Goal: Task Accomplishment & Management: Complete application form

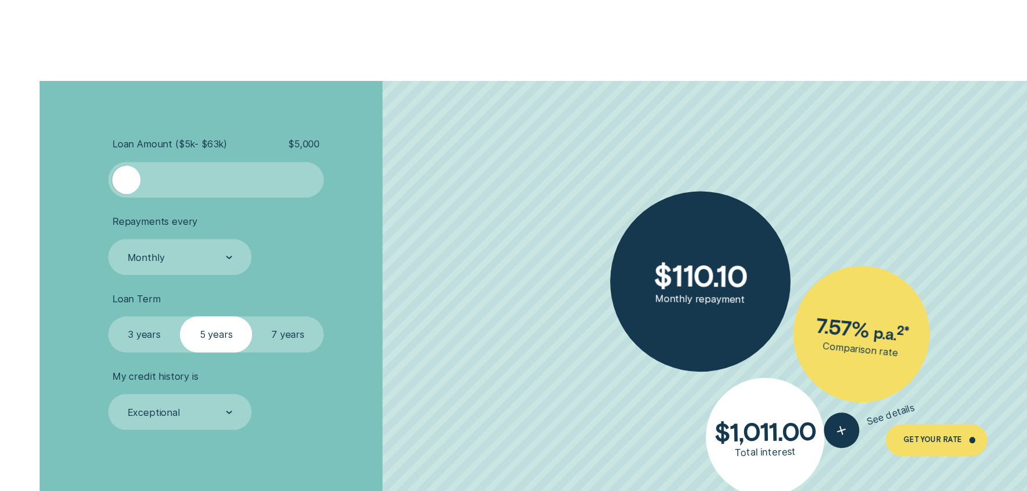
scroll to position [2424, 0]
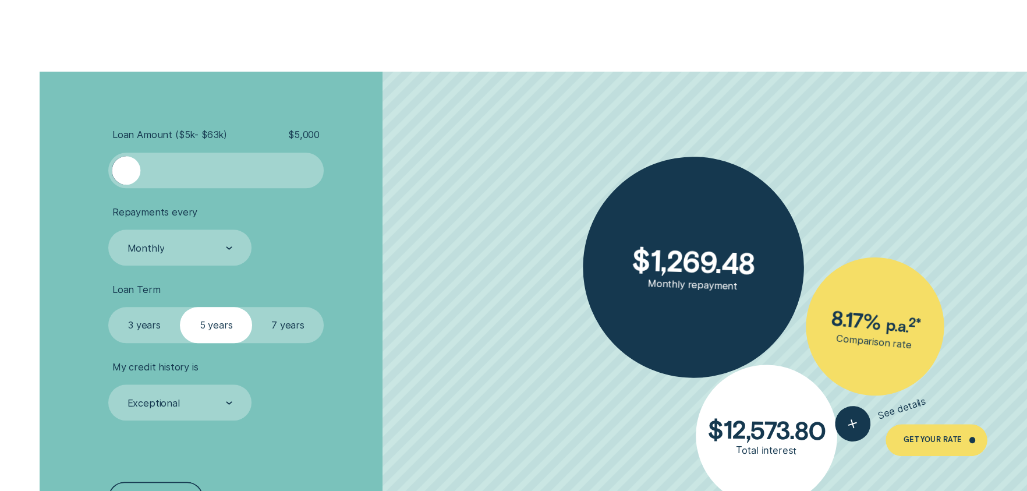
drag, startPoint x: 122, startPoint y: 178, endPoint x: 100, endPoint y: 170, distance: 23.4
click at [100, 171] on div "Loan Amount ( $5k - $63k ) $ 5,000 Repayments every Monthly Loan Term Select Lo…" at bounding box center [514, 322] width 960 height 501
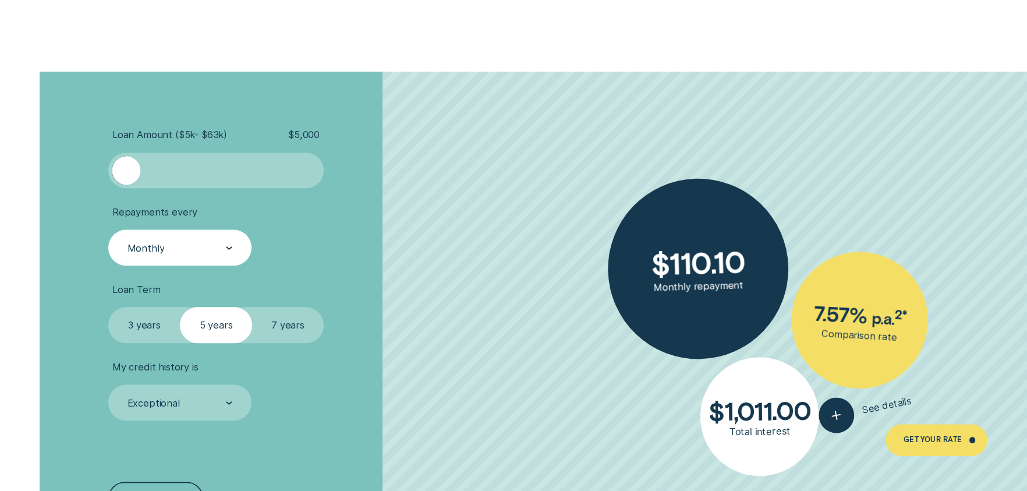
click at [229, 248] on icon at bounding box center [229, 247] width 6 height 3
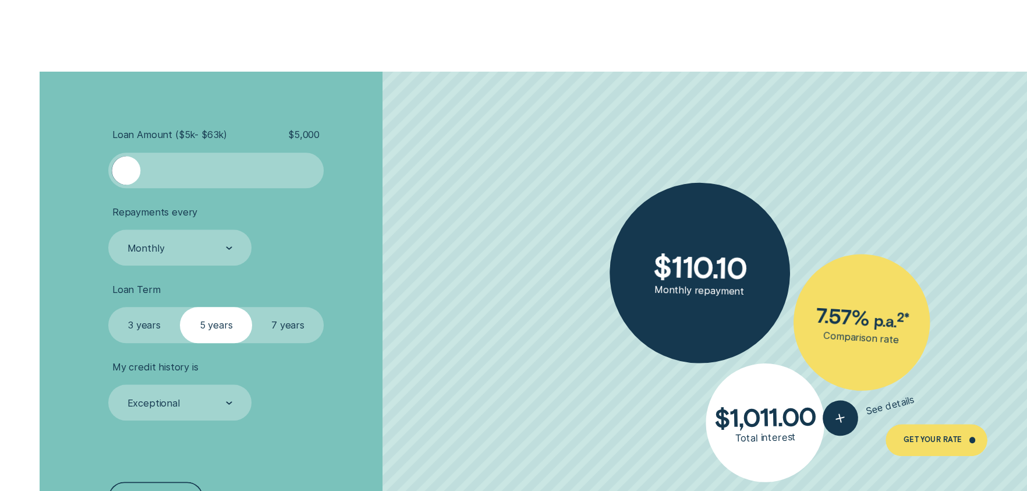
click at [319, 243] on li "Repayments every Monthly" at bounding box center [273, 235] width 331 height 59
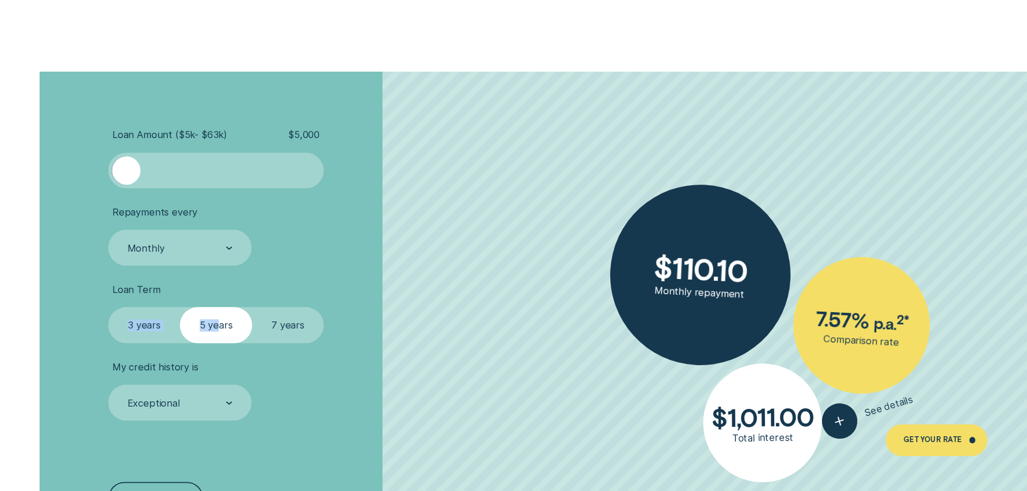
drag, startPoint x: 216, startPoint y: 326, endPoint x: 97, endPoint y: 323, distance: 119.4
click at [96, 324] on div "Loan Amount ( $5k - $63k ) $ 5,000 Repayments every Monthly Loan Term Select Lo…" at bounding box center [514, 322] width 960 height 501
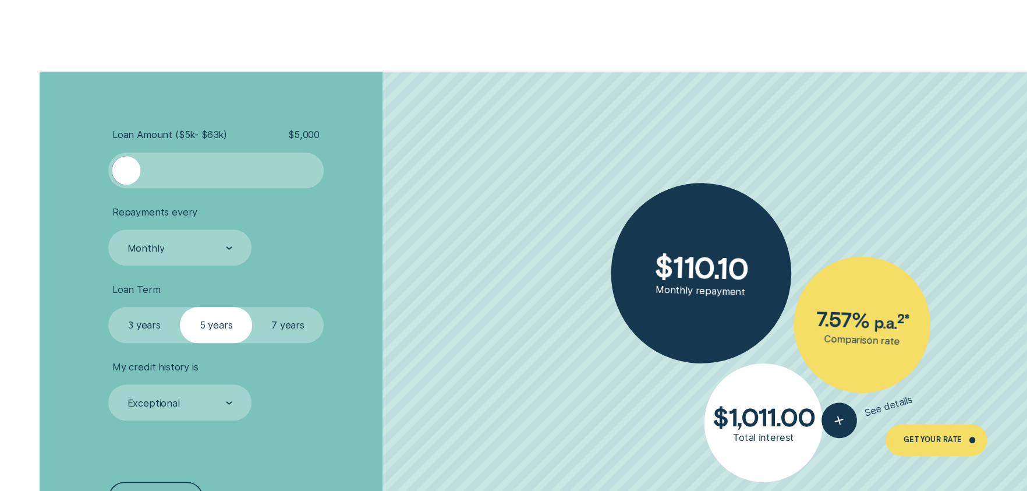
drag, startPoint x: 399, startPoint y: 349, endPoint x: 330, endPoint y: 395, distance: 83.0
click at [399, 359] on ul "Loan Amount ( $5k - $63k ) $ 5,000 Repayments every Monthly Loan Term Select Lo…" at bounding box center [273, 274] width 331 height 291
click at [145, 318] on label "3 years" at bounding box center [144, 325] width 72 height 36
click at [415, 361] on li "My credit history is Exceptional" at bounding box center [273, 390] width 331 height 59
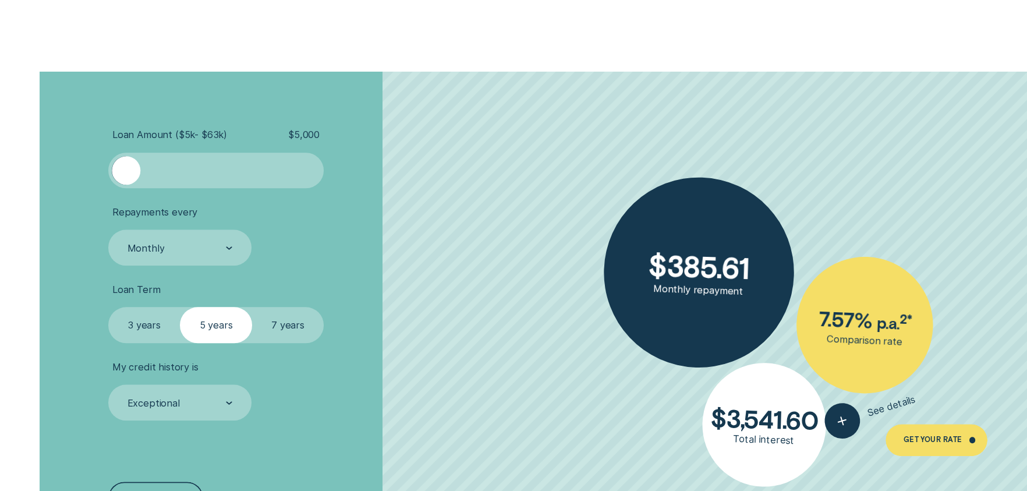
drag, startPoint x: 131, startPoint y: 180, endPoint x: 112, endPoint y: 182, distance: 18.8
click at [109, 184] on div "Loan Amount ( $5k - $63k ) $ 5,000" at bounding box center [216, 158] width 216 height 59
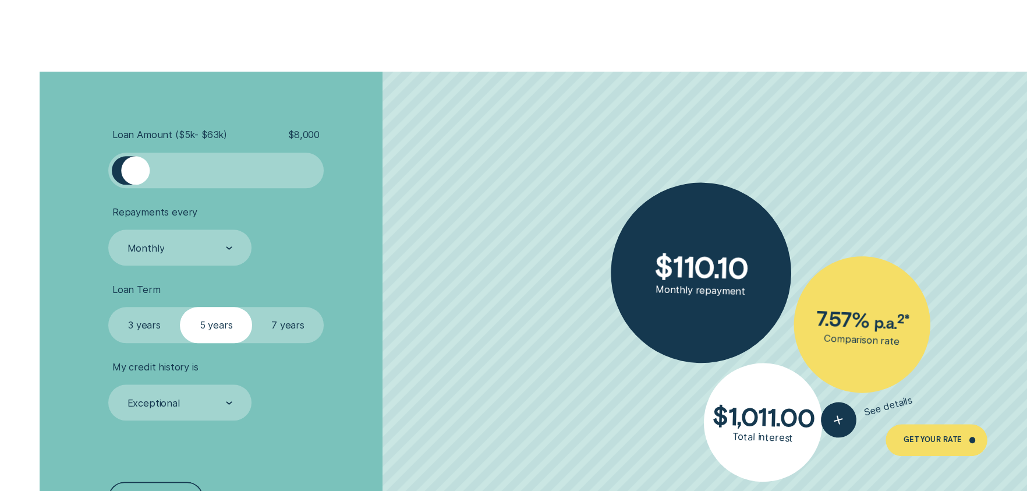
click at [135, 179] on div at bounding box center [135, 170] width 29 height 29
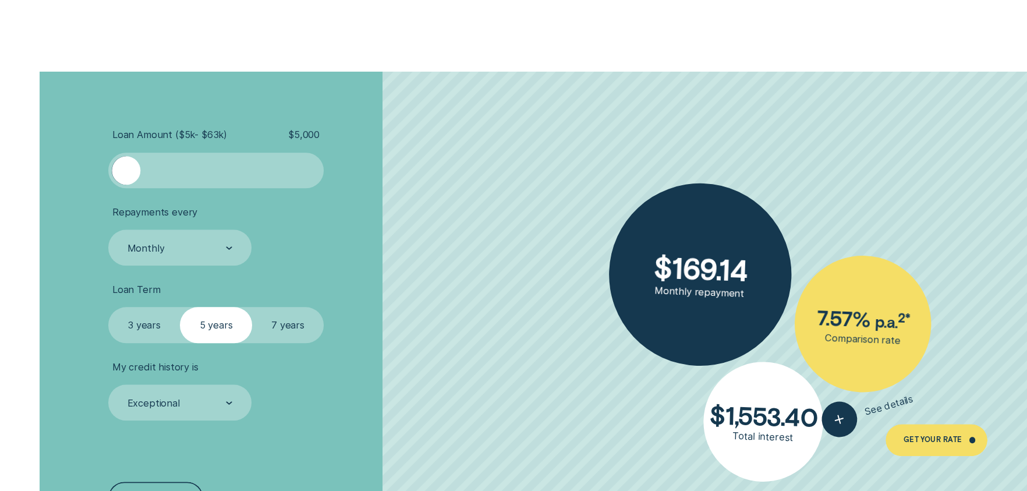
drag, startPoint x: 132, startPoint y: 176, endPoint x: 90, endPoint y: 185, distance: 43.4
click at [93, 178] on div "Loan Amount ( $5k - $63k ) $ 5,000 Repayments every Monthly Loan Term Select Lo…" at bounding box center [514, 322] width 960 height 501
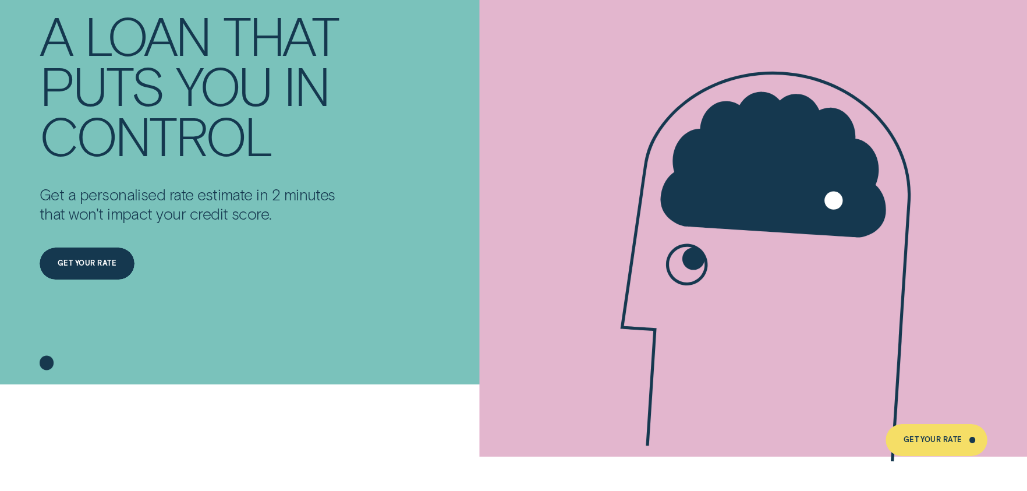
scroll to position [0, 0]
